Goal: Task Accomplishment & Management: Manage account settings

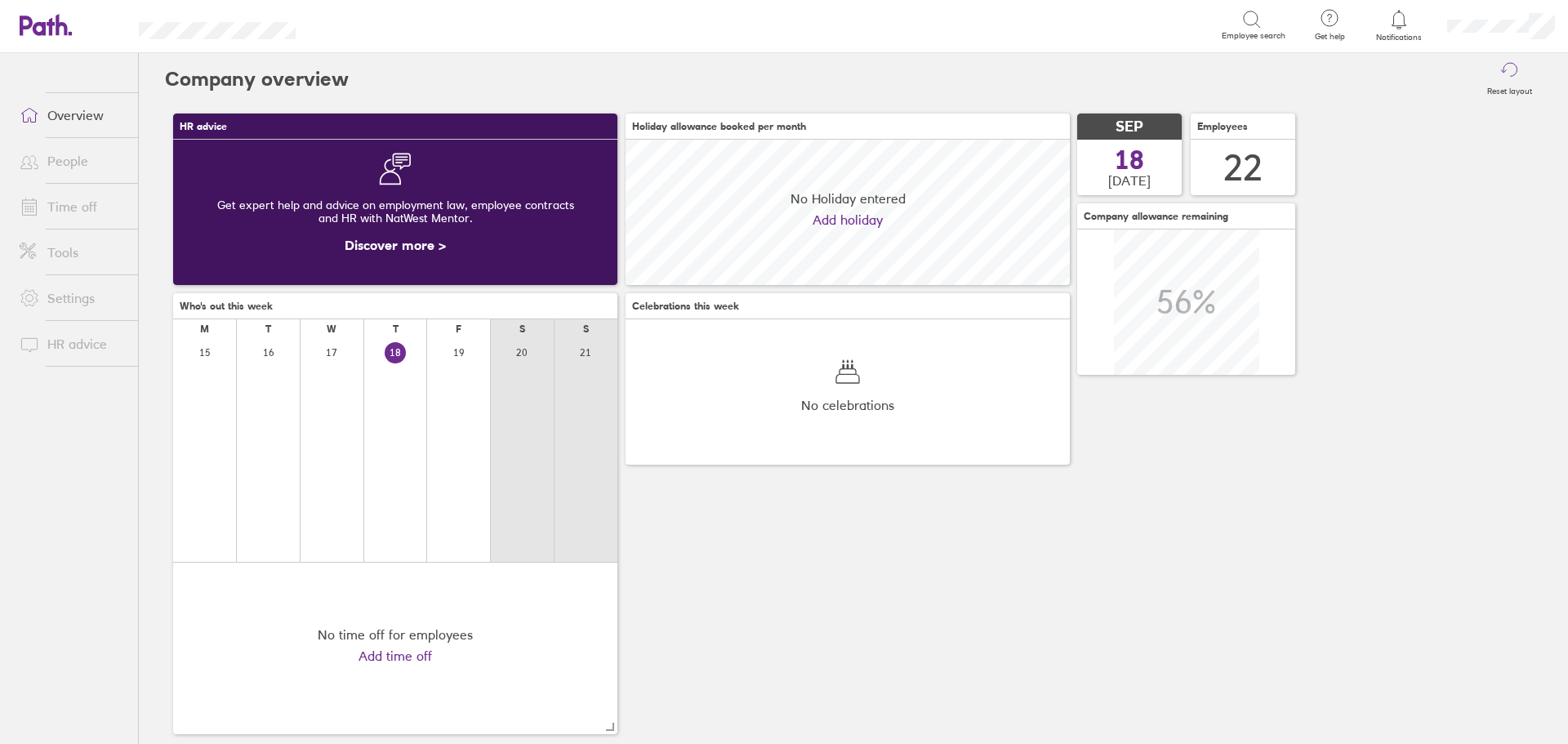
scroll to position [145, 444]
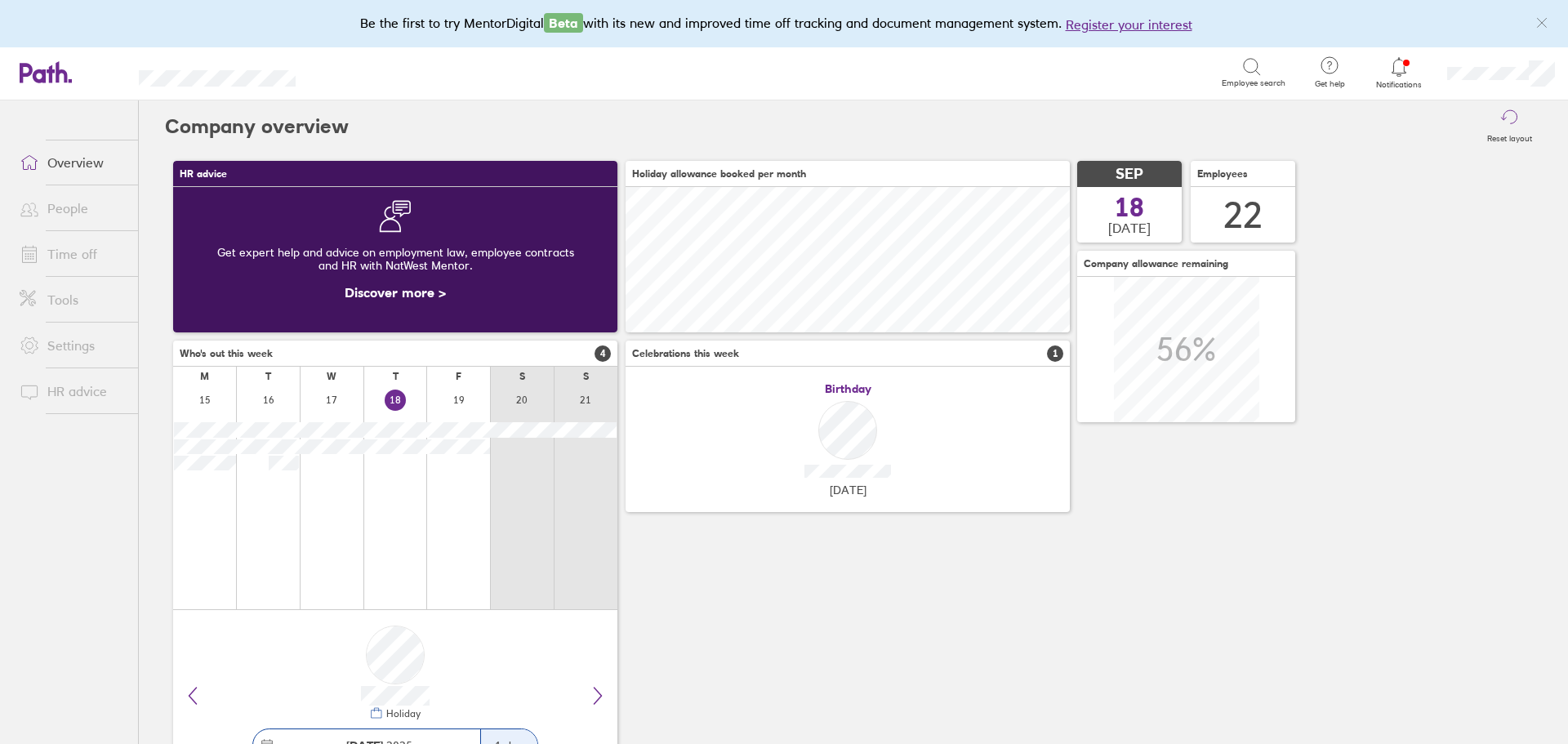
click at [75, 245] on link "Time off" at bounding box center [72, 254] width 131 height 33
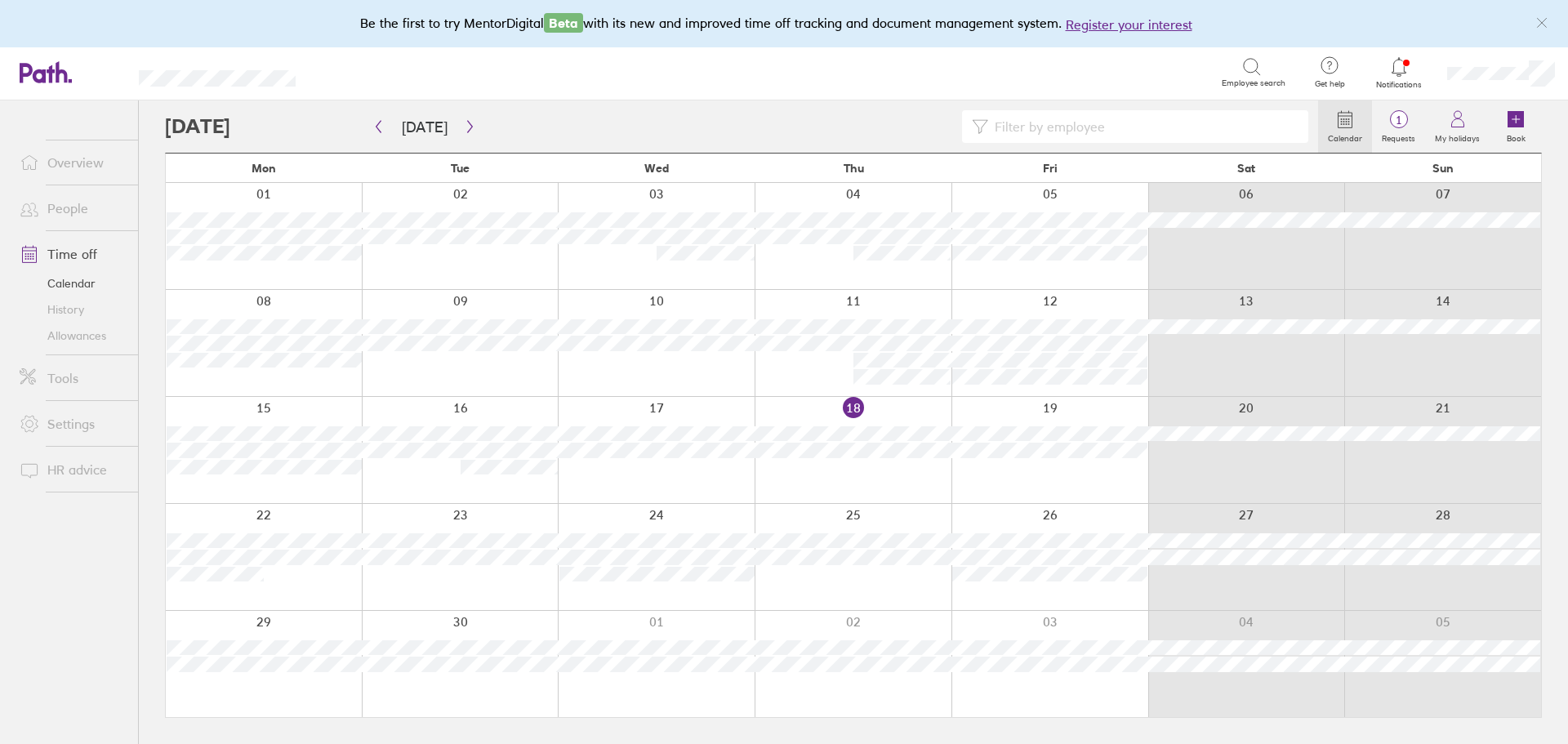
click at [1403, 76] on icon at bounding box center [1399, 67] width 20 height 20
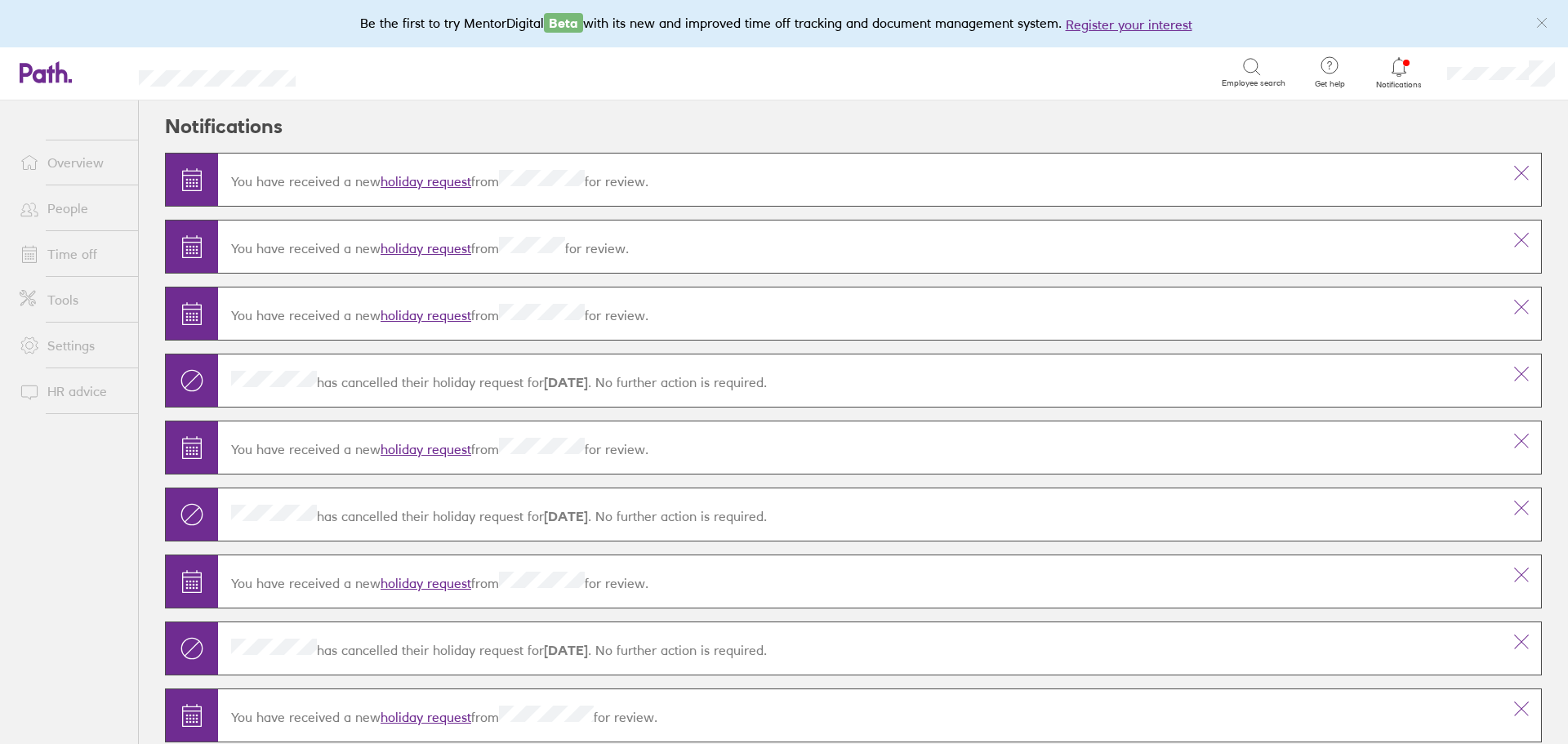
click at [458, 186] on link "holiday request" at bounding box center [426, 180] width 91 height 16
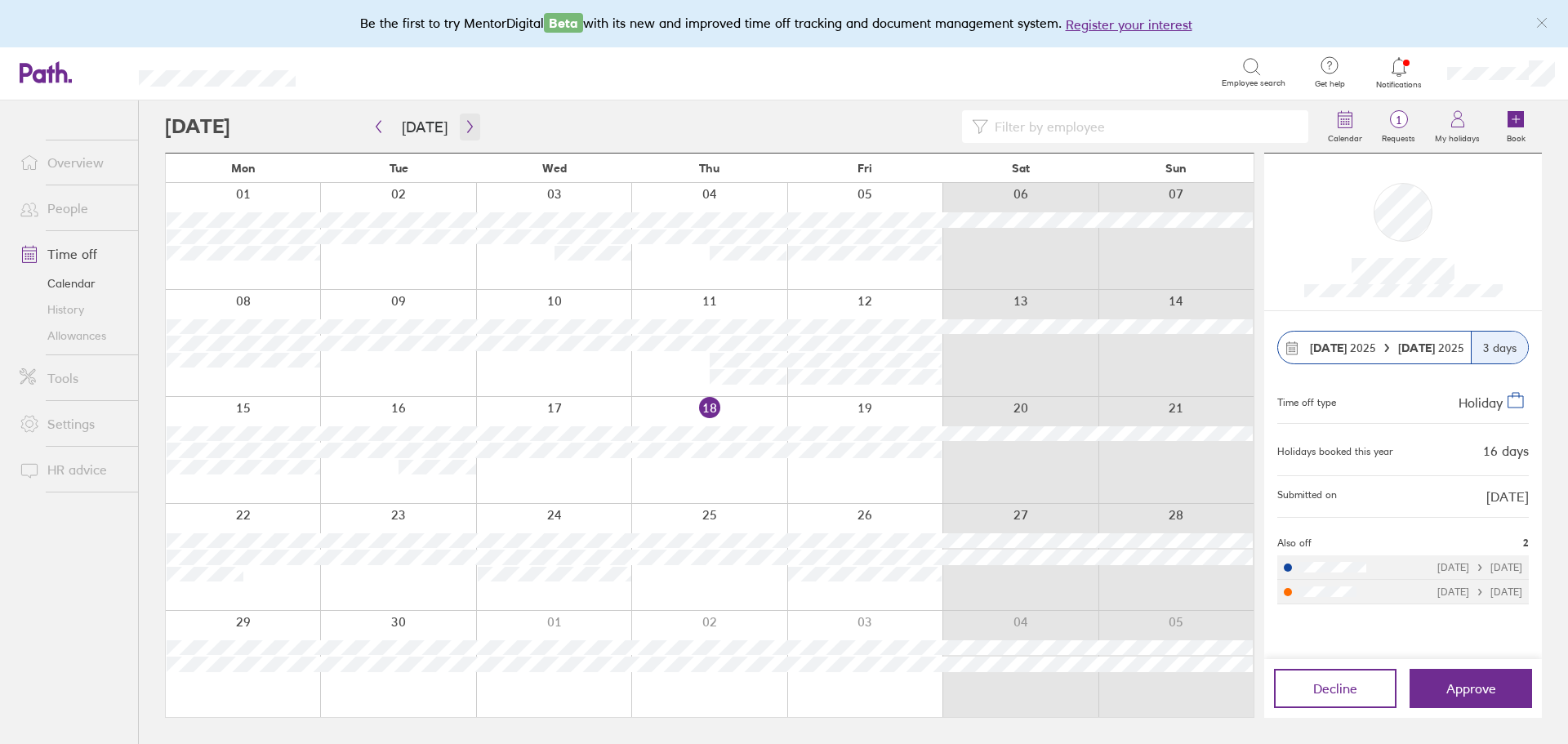
click at [468, 125] on icon "button" at bounding box center [469, 127] width 5 height 12
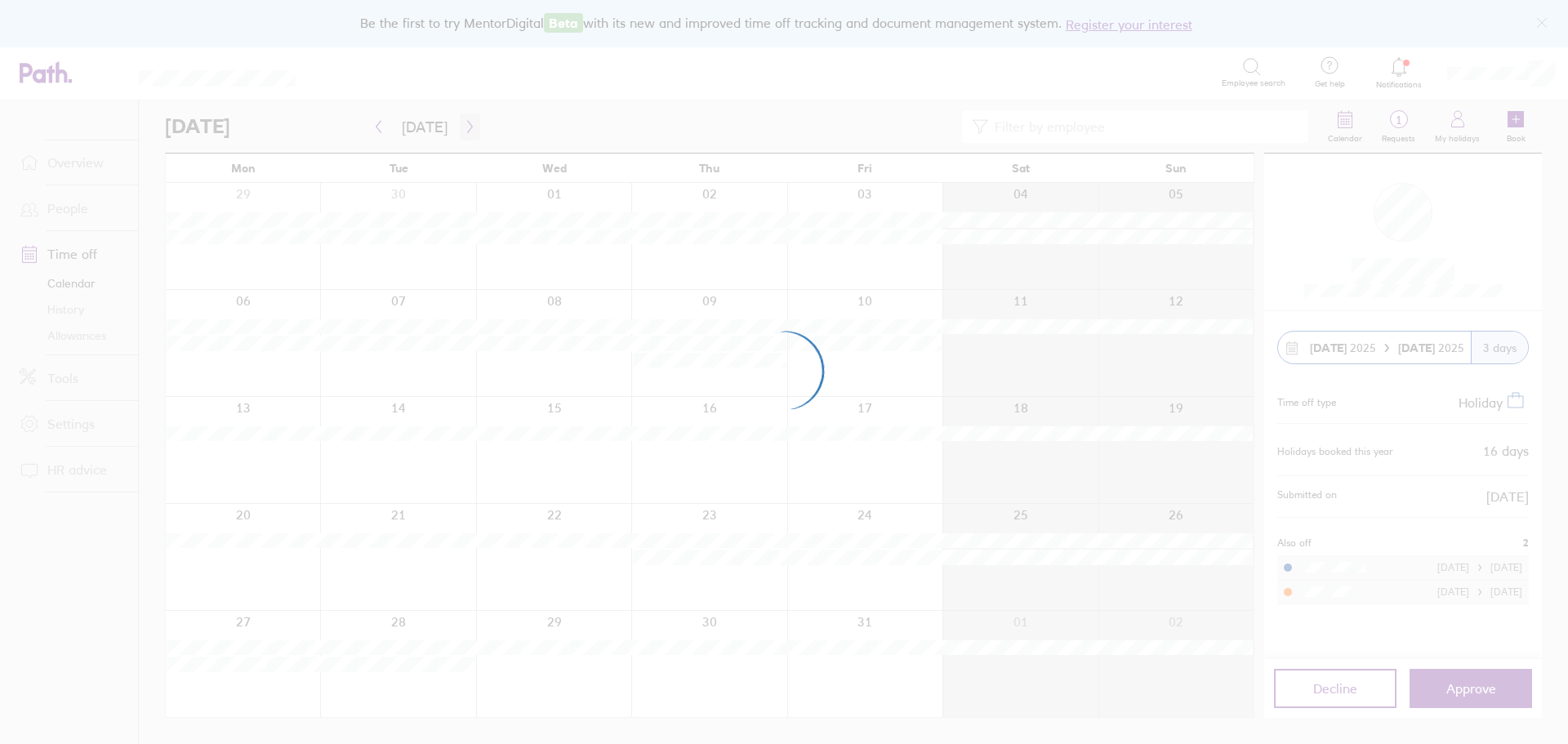
click at [467, 125] on div at bounding box center [784, 372] width 1568 height 744
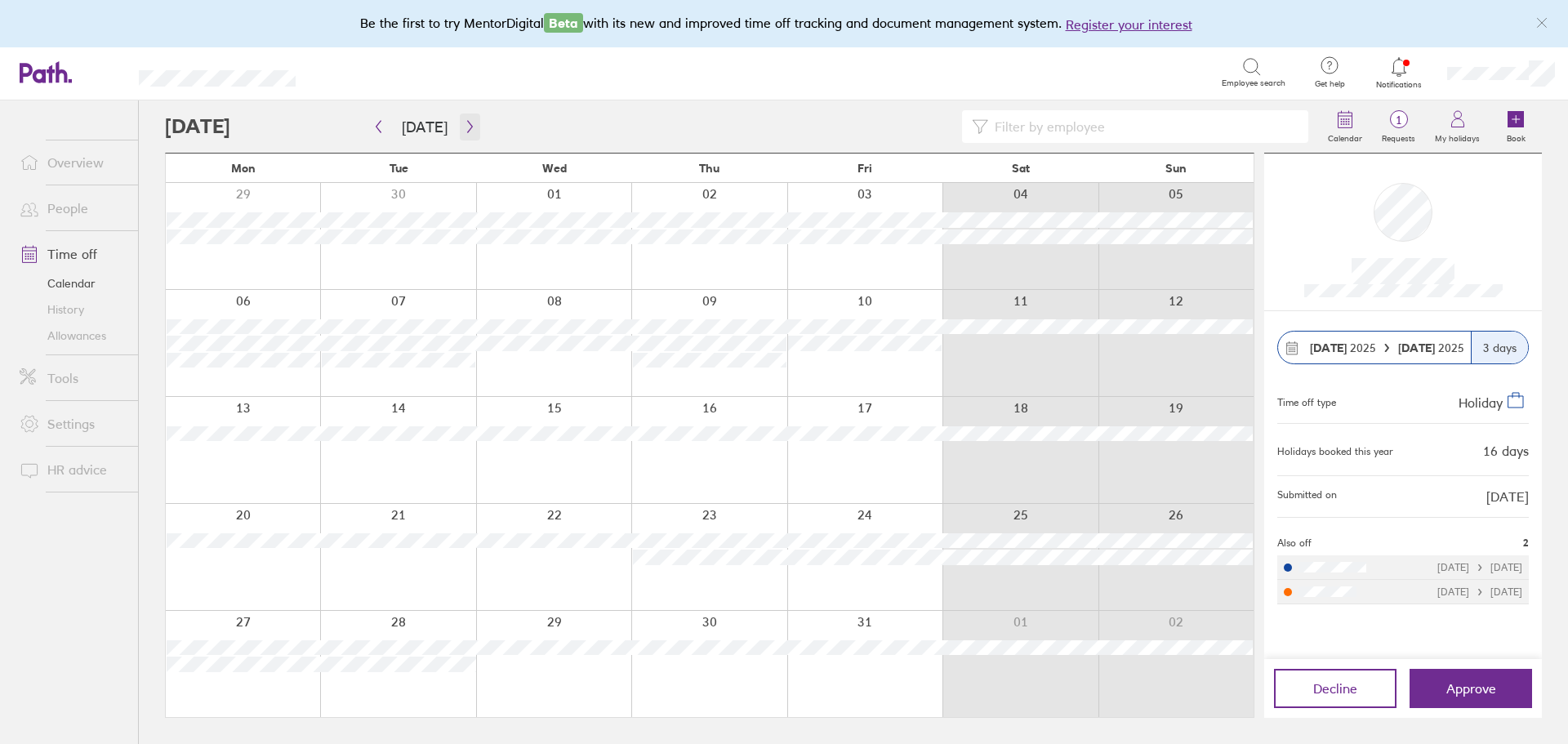
click at [464, 128] on icon "button" at bounding box center [469, 127] width 12 height 13
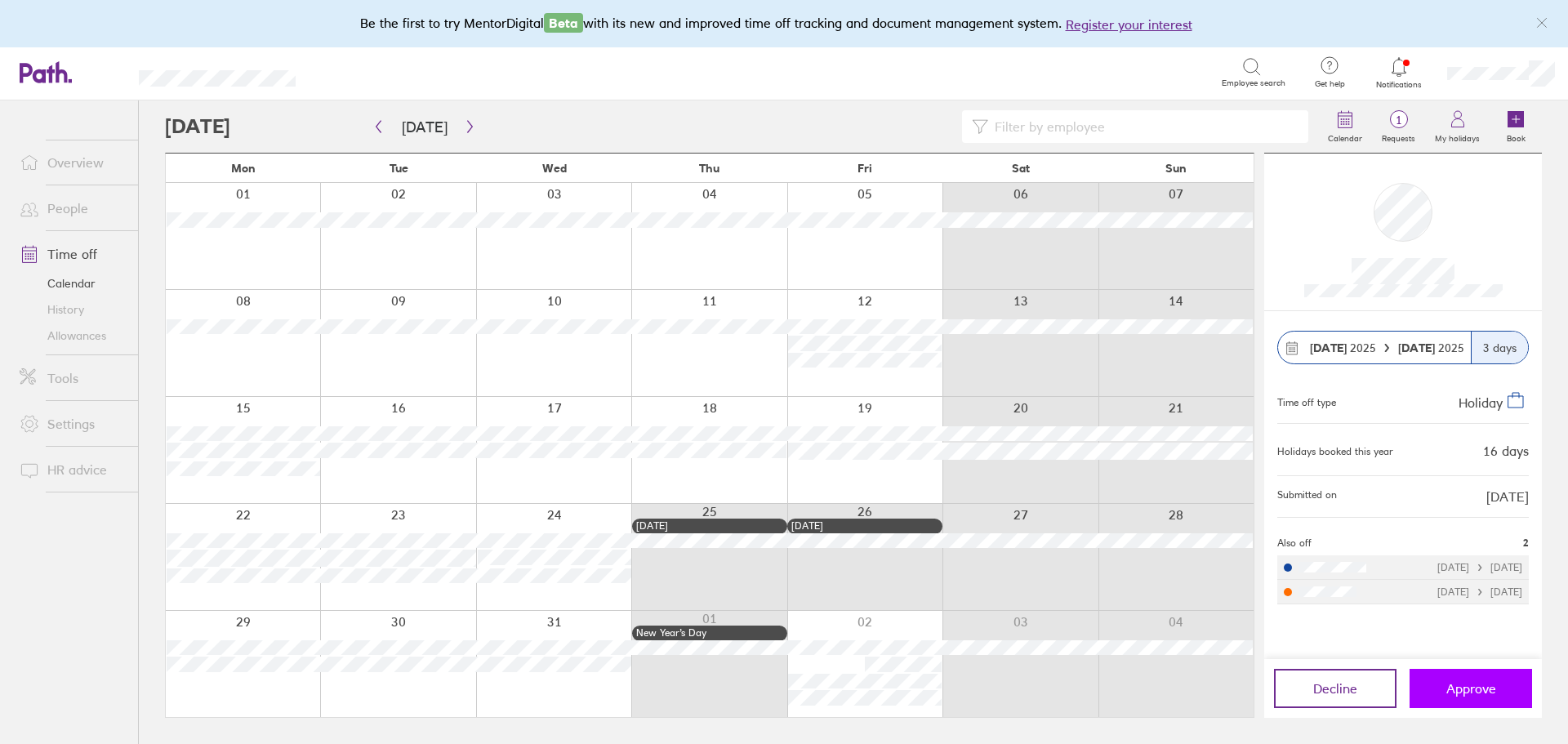
click at [1498, 694] on button "Approve" at bounding box center [1471, 688] width 123 height 40
